Goal: Transaction & Acquisition: Purchase product/service

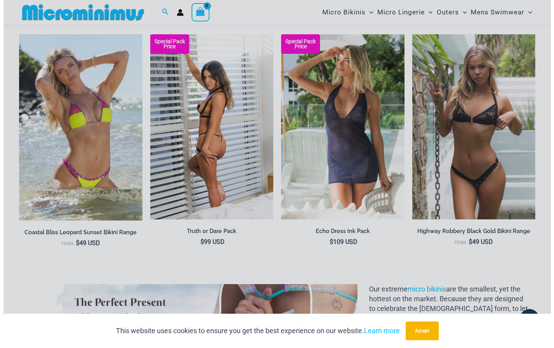
scroll to position [631, 0]
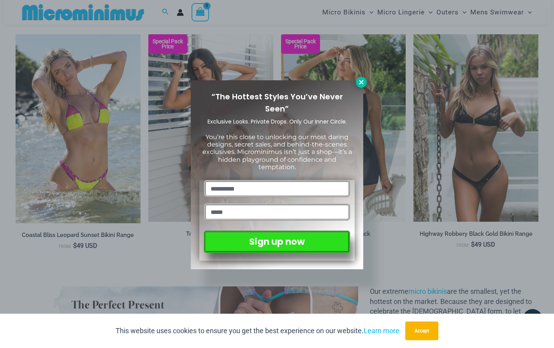
click at [361, 80] on icon at bounding box center [361, 82] width 7 height 7
click at [361, 81] on icon at bounding box center [361, 82] width 7 height 7
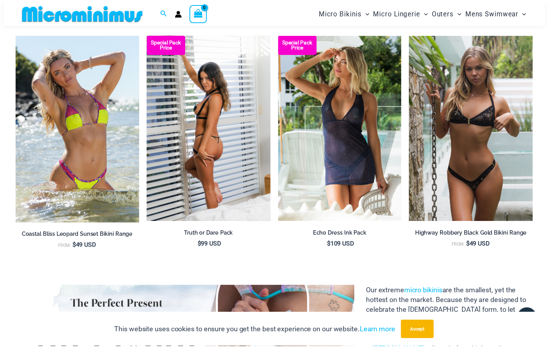
scroll to position [628, 0]
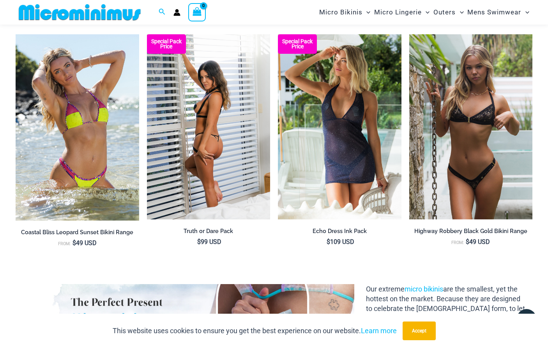
click at [208, 158] on img at bounding box center [208, 126] width 123 height 185
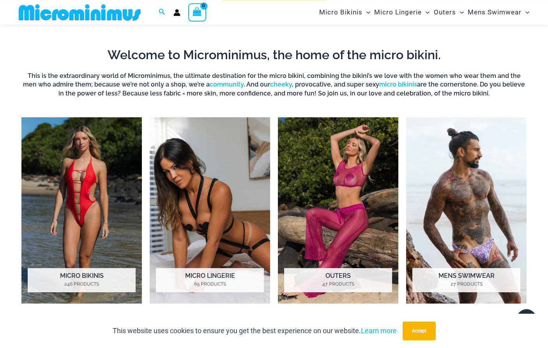
scroll to position [234, 0]
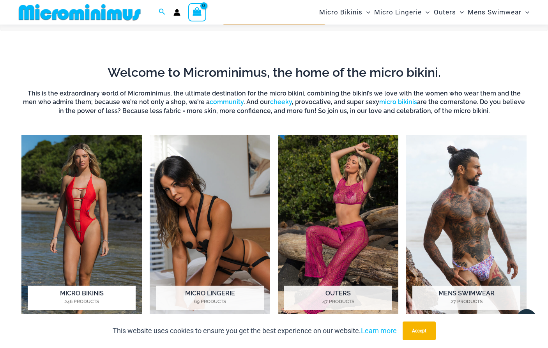
click at [82, 296] on h2 "Micro Bikinis 246 Products" at bounding box center [82, 297] width 108 height 24
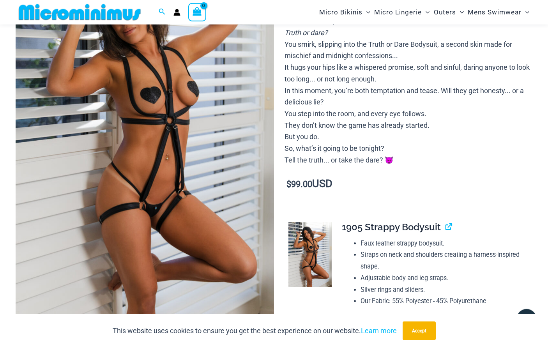
scroll to position [231, 0]
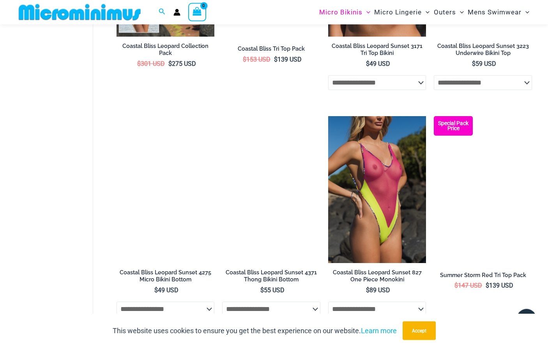
scroll to position [1304, 0]
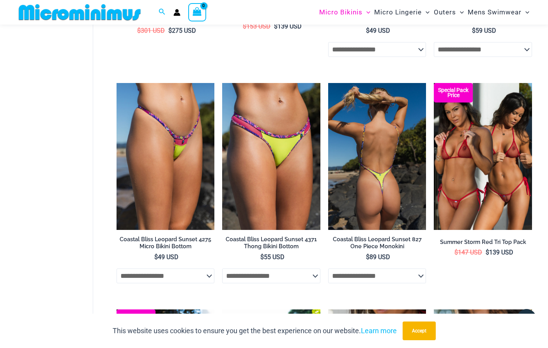
click at [381, 165] on img at bounding box center [377, 156] width 98 height 147
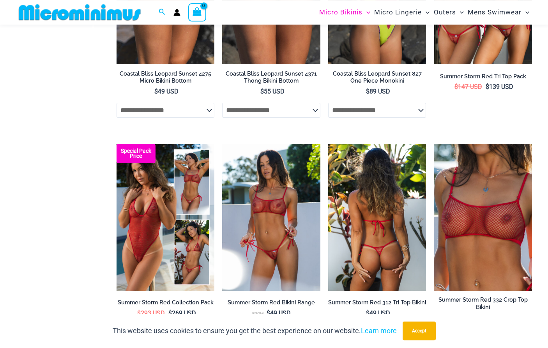
scroll to position [1564, 0]
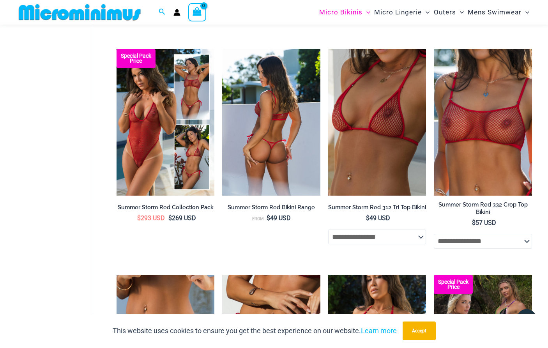
click at [290, 138] on img at bounding box center [271, 122] width 98 height 147
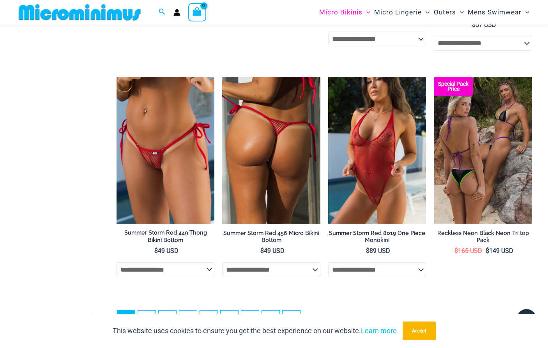
scroll to position [1803, 0]
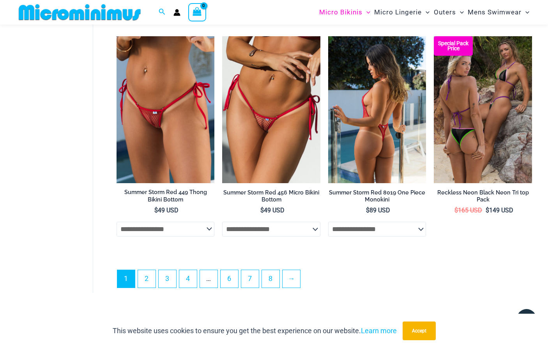
click at [378, 128] on img at bounding box center [377, 109] width 98 height 147
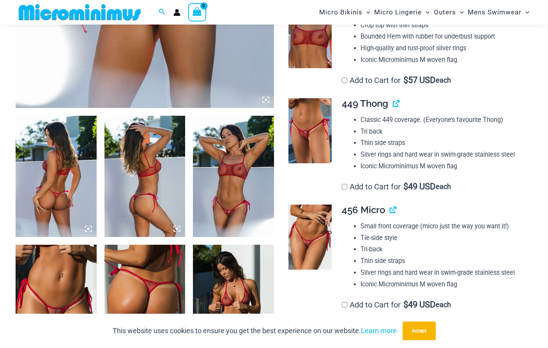
scroll to position [390, 0]
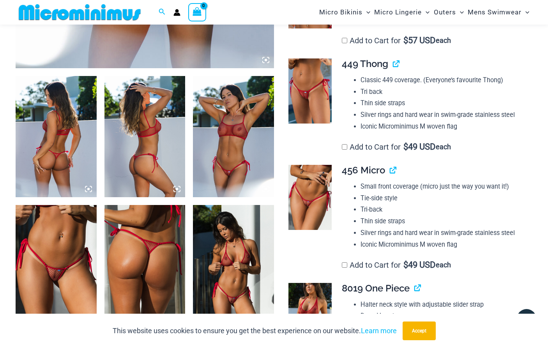
click at [313, 187] on img at bounding box center [309, 197] width 43 height 65
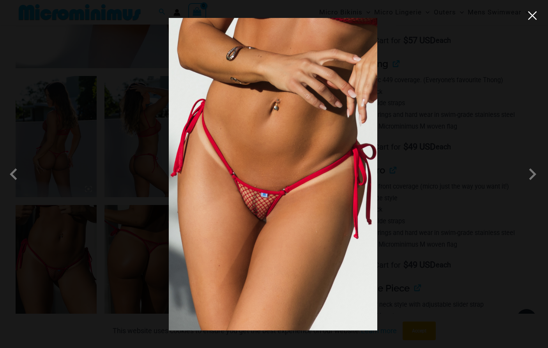
click at [532, 14] on button "Close" at bounding box center [532, 16] width 12 height 12
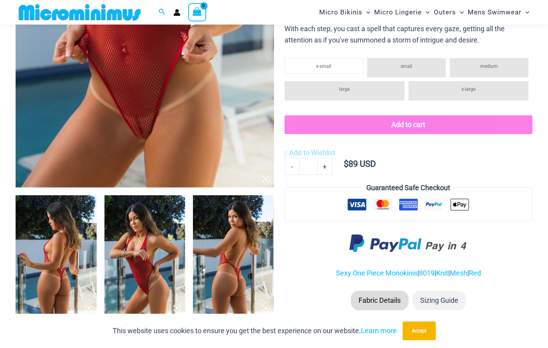
scroll to position [271, 0]
